Goal: Information Seeking & Learning: Learn about a topic

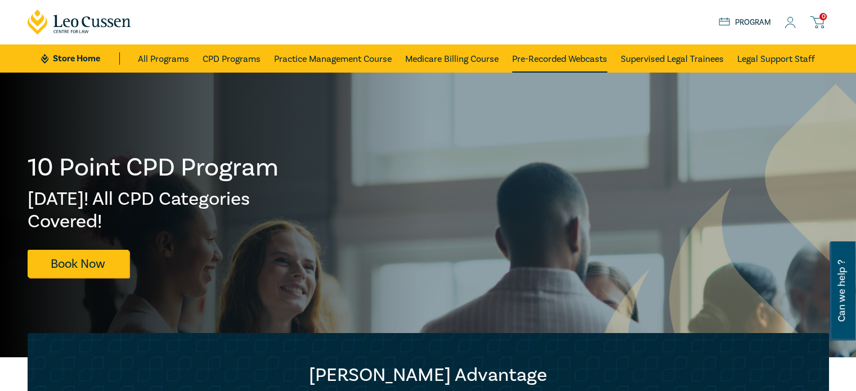
click at [556, 61] on link "Pre-Recorded Webcasts" at bounding box center [559, 58] width 95 height 28
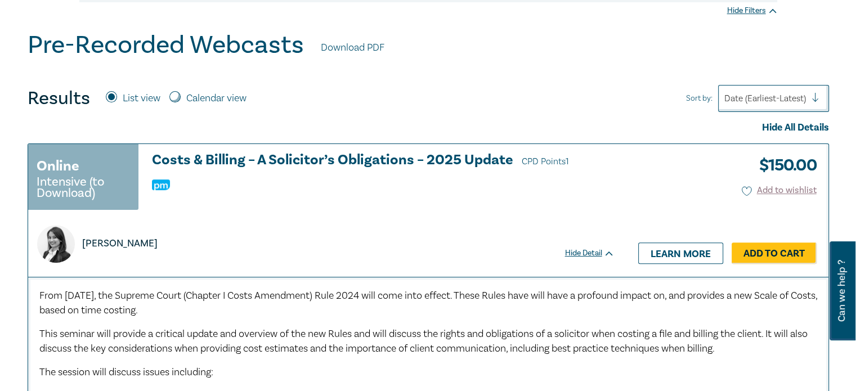
scroll to position [315, 0]
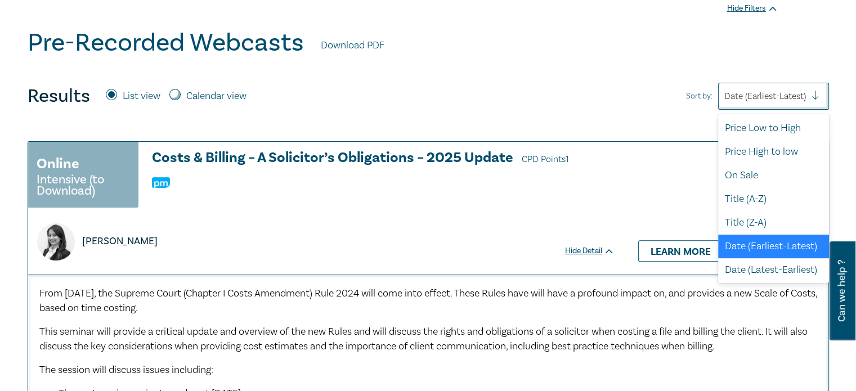
click at [750, 96] on div at bounding box center [765, 96] width 82 height 15
click at [749, 258] on div "Date (Latest-Earliest)" at bounding box center [773, 270] width 111 height 24
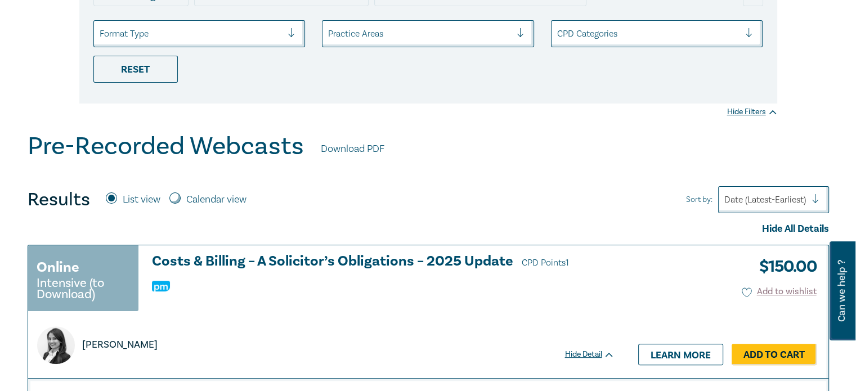
click at [650, 149] on div "Pre-Recorded Webcasts Download PDF" at bounding box center [428, 149] width 801 height 35
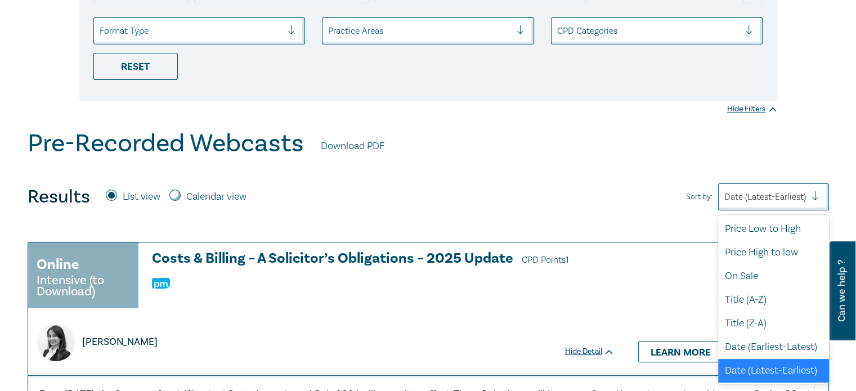
click at [741, 196] on div at bounding box center [765, 197] width 82 height 15
click at [633, 195] on div "Results List view Calendar view Sort by: option Date (Latest-Earliest) selected…" at bounding box center [428, 196] width 801 height 27
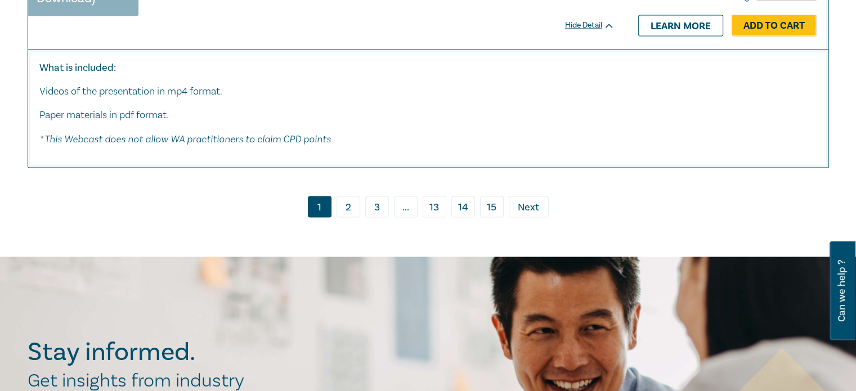
scroll to position [6130, 0]
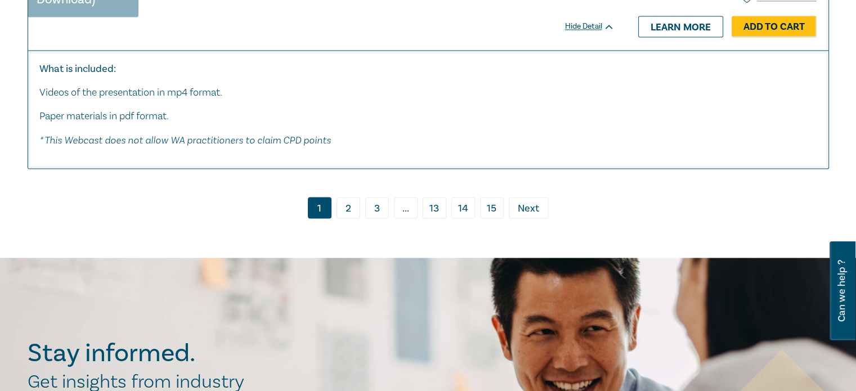
click at [531, 212] on span "Next" at bounding box center [528, 208] width 21 height 15
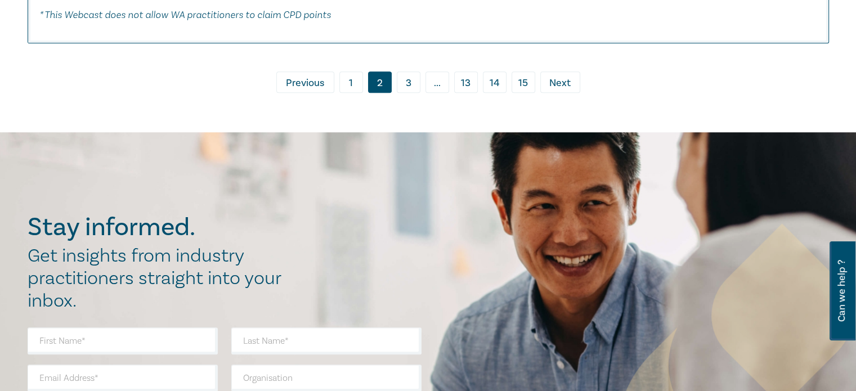
scroll to position [5292, 0]
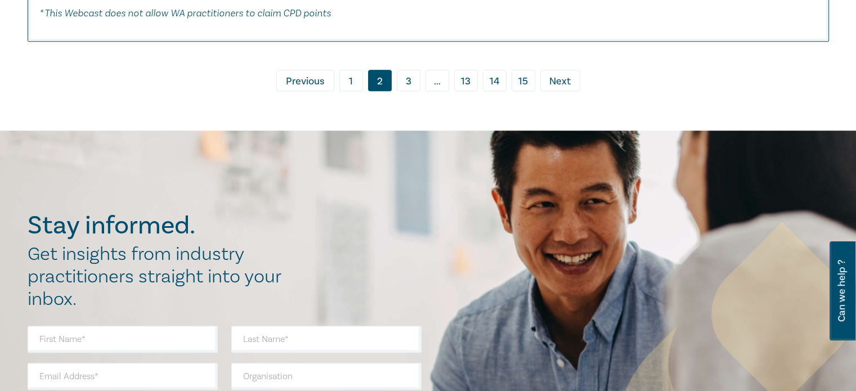
click at [410, 71] on link "3" at bounding box center [409, 80] width 24 height 21
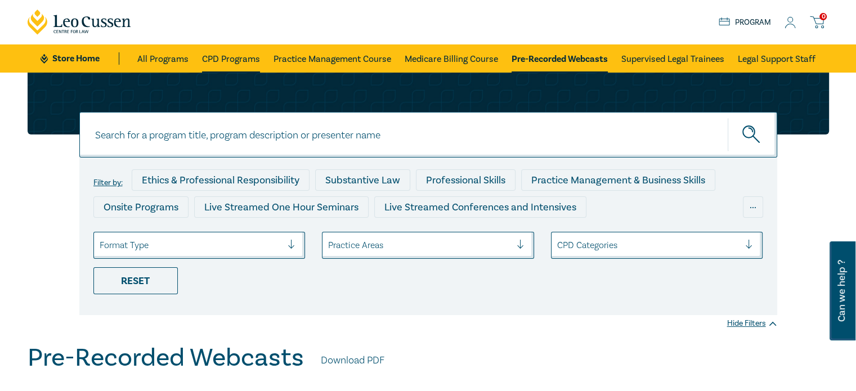
click at [230, 56] on link "CPD Programs" at bounding box center [231, 58] width 58 height 28
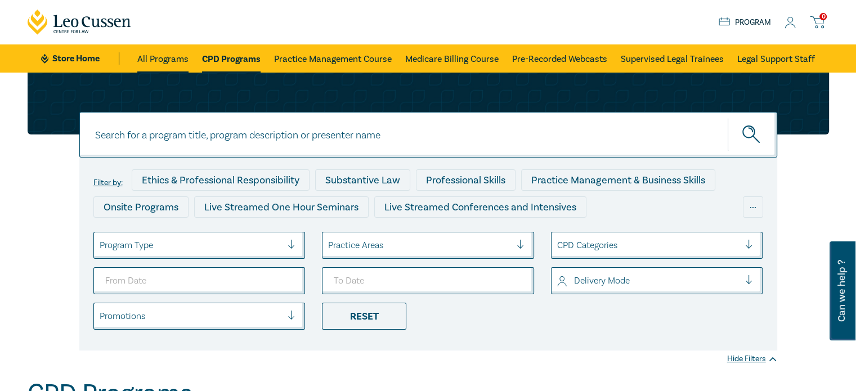
click at [163, 60] on link "All Programs" at bounding box center [162, 58] width 51 height 28
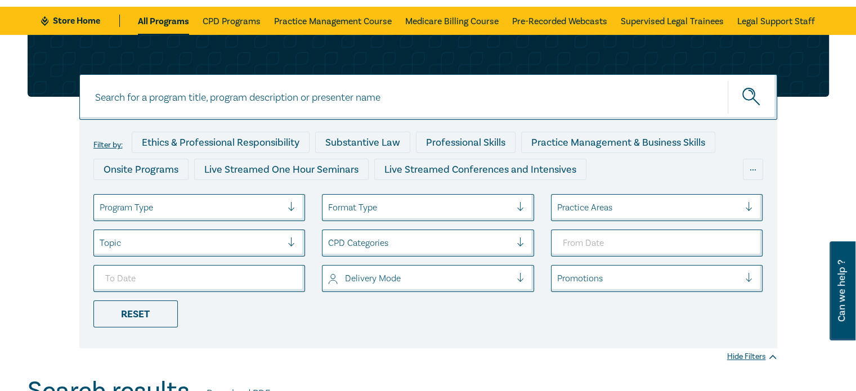
scroll to position [23, 0]
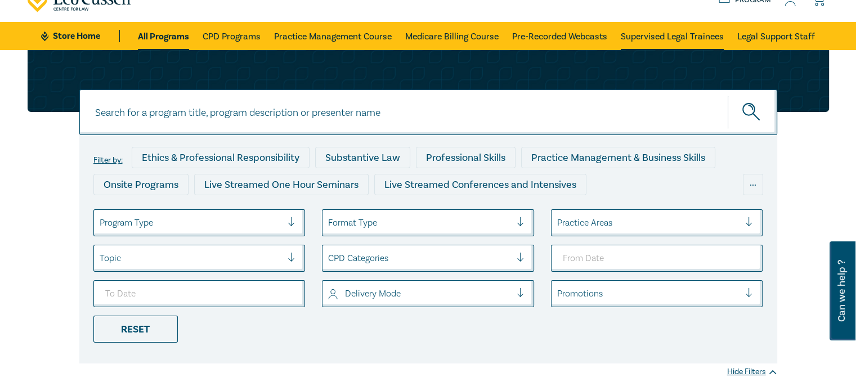
click at [678, 37] on link "Supervised Legal Trainees" at bounding box center [672, 36] width 103 height 28
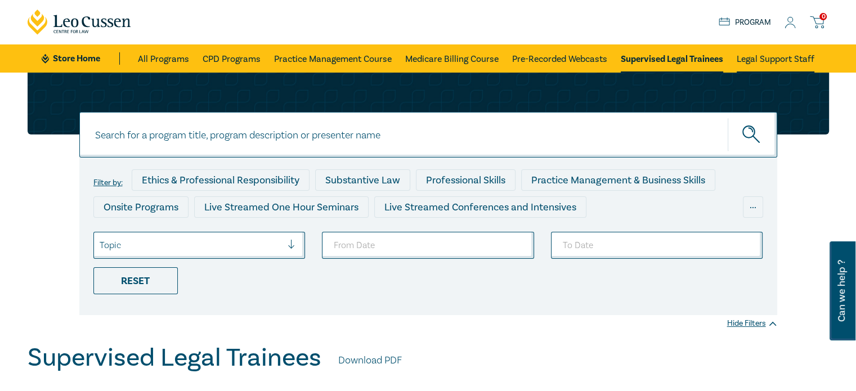
click at [776, 60] on link "Legal Support Staff" at bounding box center [776, 58] width 78 height 28
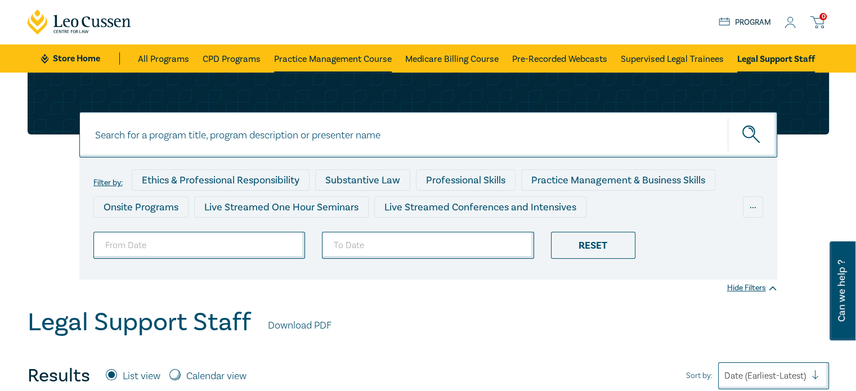
click at [325, 60] on link "Practice Management Course" at bounding box center [333, 58] width 118 height 28
